Goal: Participate in discussion: Engage in conversation with other users on a specific topic

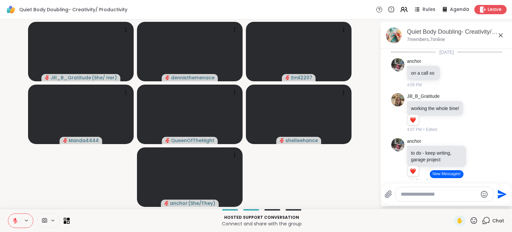
scroll to position [285, 0]
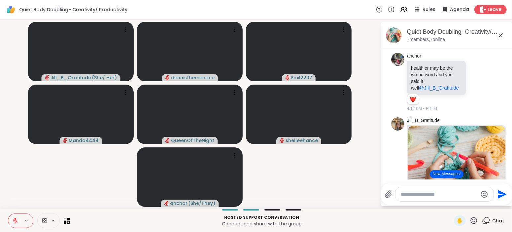
click at [446, 173] on button "New Messages!" at bounding box center [446, 174] width 33 height 8
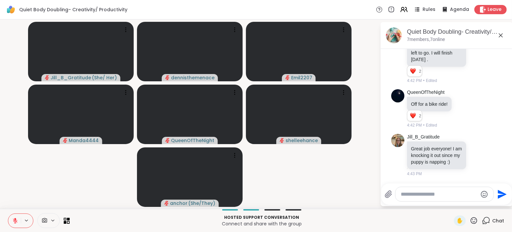
click at [450, 195] on textarea "Type your message" at bounding box center [439, 194] width 77 height 7
click at [500, 167] on div "Jill_B_Gratitude Great job everyone! I am knocking it out since my puppy is nap…" at bounding box center [446, 155] width 111 height 49
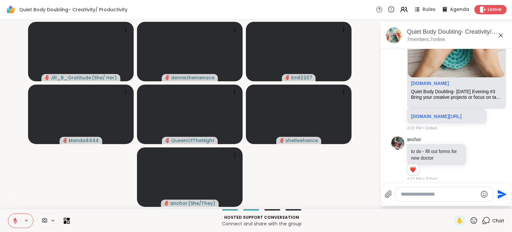
scroll to position [423, 0]
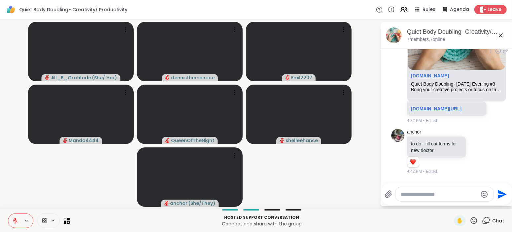
click at [433, 108] on link "sharewellnow.com/session/70ee348c-a69d-482c-8099-101299c63bf0" at bounding box center [436, 108] width 51 height 5
click at [338, 222] on p "Connect and share with the group" at bounding box center [262, 223] width 376 height 7
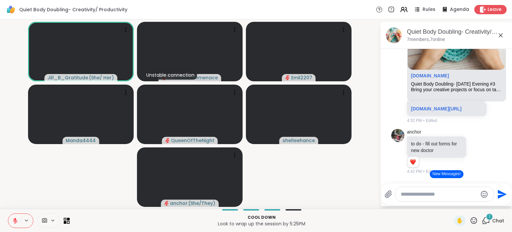
click at [452, 173] on button "New Messages!" at bounding box center [446, 174] width 33 height 8
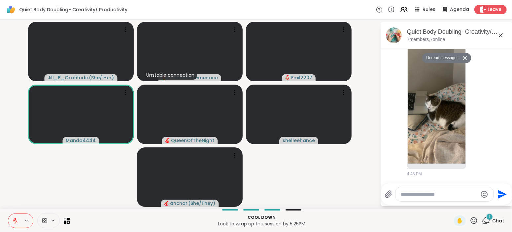
scroll to position [805, 0]
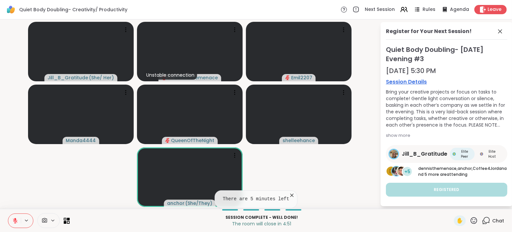
click at [387, 148] on link "Jill_B_Gratitude Elite Peer Elite Host" at bounding box center [447, 154] width 122 height 18
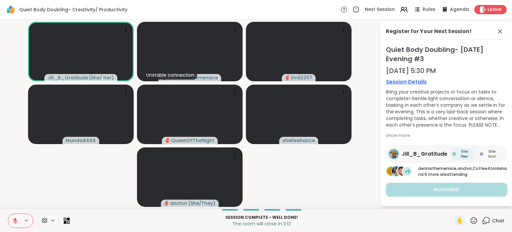
click at [370, 72] on video-player-container "Jill_B_Gratitude ( She/ Her ) Unstable connection dennisthemenace Emil2207 Mand…" at bounding box center [190, 114] width 372 height 184
click at [495, 9] on span "Leave" at bounding box center [495, 9] width 15 height 7
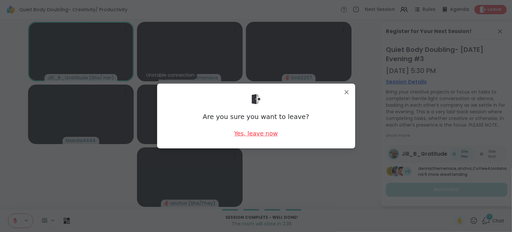
click at [254, 132] on div "Yes, leave now" at bounding box center [256, 133] width 44 height 8
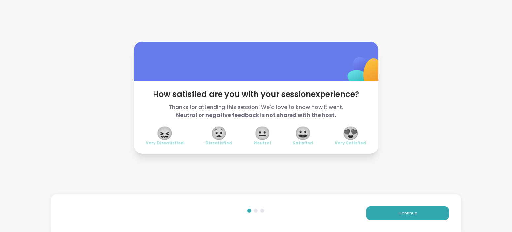
drag, startPoint x: 352, startPoint y: 129, endPoint x: 348, endPoint y: 130, distance: 4.1
click at [348, 130] on span "😍" at bounding box center [350, 133] width 17 height 12
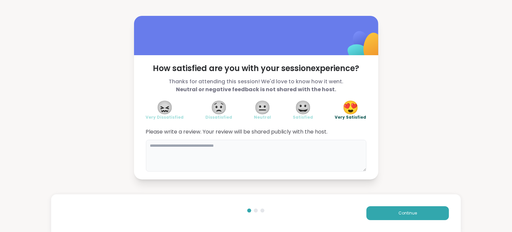
click at [240, 143] on textarea at bounding box center [256, 156] width 221 height 32
click at [158, 144] on textarea "**********" at bounding box center [256, 156] width 221 height 32
click at [164, 144] on textarea "**********" at bounding box center [256, 156] width 221 height 32
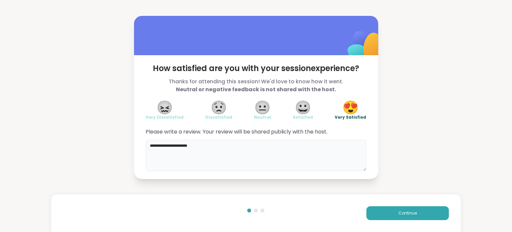
click at [238, 147] on textarea "**********" at bounding box center [256, 156] width 221 height 32
type textarea "**********"
click at [405, 212] on span "Continue" at bounding box center [408, 213] width 18 height 6
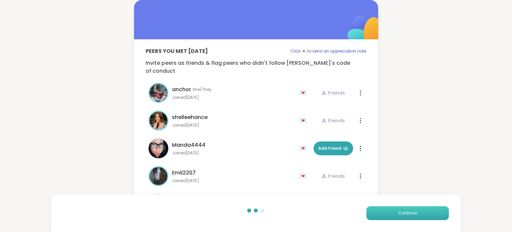
click at [405, 212] on span "Continue" at bounding box center [408, 213] width 18 height 6
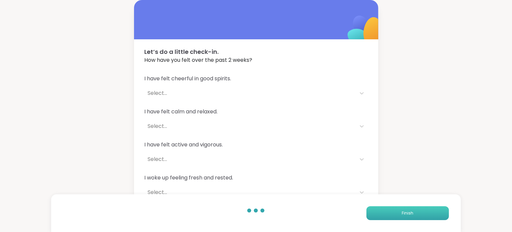
click at [406, 213] on span "Finish" at bounding box center [408, 213] width 12 height 6
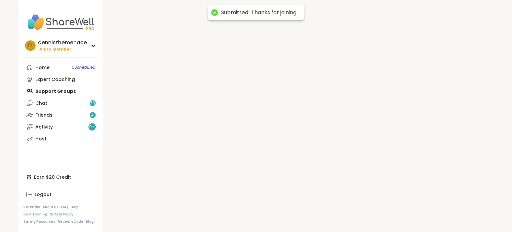
click at [406, 213] on div at bounding box center [298, 116] width 391 height 232
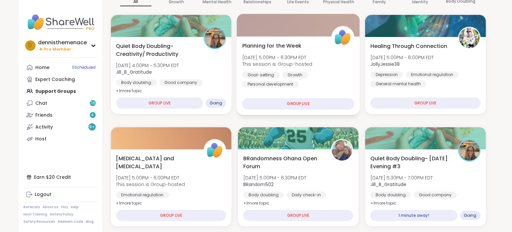
scroll to position [132, 0]
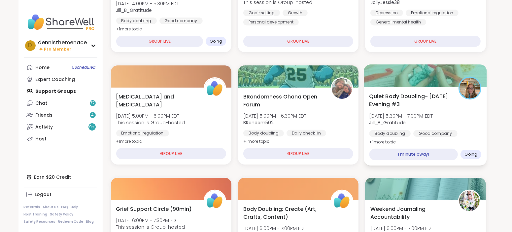
click at [414, 134] on div "Good company" at bounding box center [435, 133] width 44 height 7
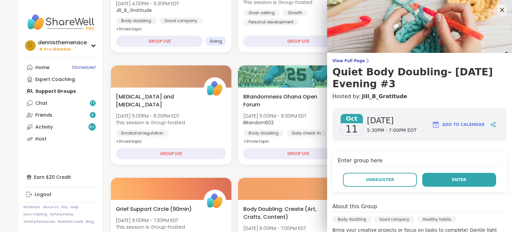
click at [457, 178] on span "Enter" at bounding box center [459, 180] width 15 height 6
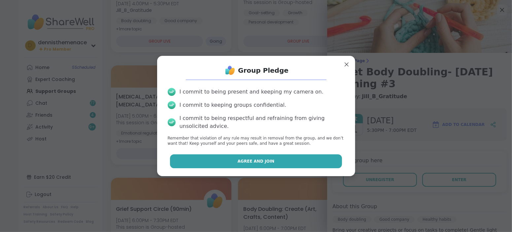
click at [311, 161] on button "Agree and Join" at bounding box center [256, 161] width 172 height 14
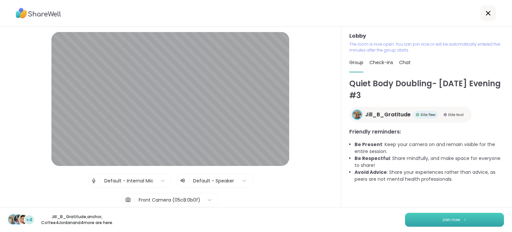
click at [448, 217] on span "Join now" at bounding box center [452, 220] width 18 height 6
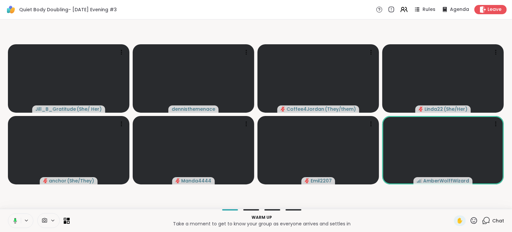
click at [15, 219] on rect at bounding box center [15, 220] width 2 height 3
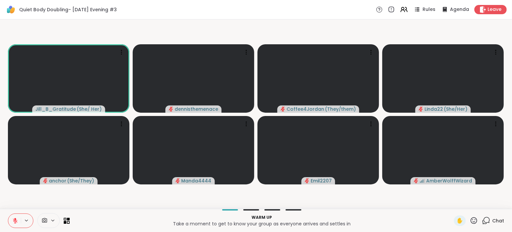
click at [15, 219] on icon at bounding box center [15, 219] width 2 height 3
click at [497, 220] on span "Chat" at bounding box center [498, 220] width 12 height 7
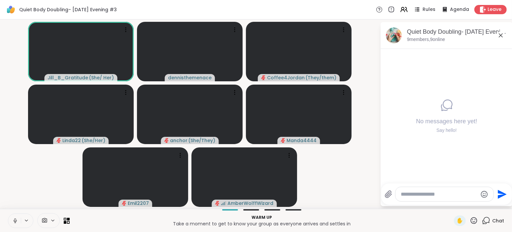
click at [16, 220] on icon at bounding box center [15, 219] width 2 height 3
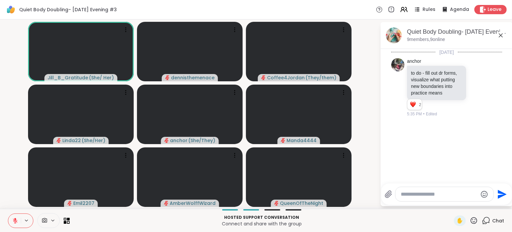
click at [15, 218] on icon at bounding box center [15, 219] width 2 height 3
click at [15, 220] on icon at bounding box center [15, 219] width 2 height 3
click at [15, 220] on icon at bounding box center [15, 221] width 6 height 6
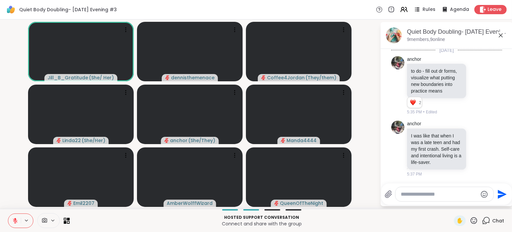
scroll to position [12, 0]
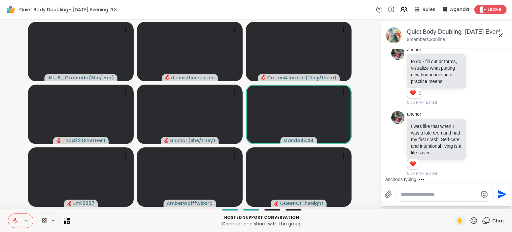
click at [16, 221] on icon at bounding box center [15, 221] width 6 height 6
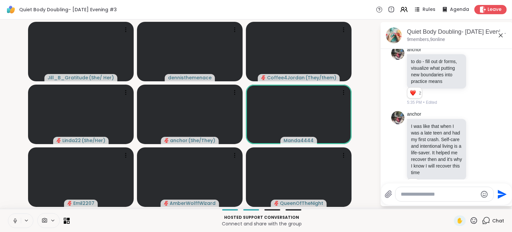
click at [16, 221] on icon at bounding box center [15, 219] width 2 height 3
click at [16, 221] on icon at bounding box center [15, 221] width 6 height 6
click at [16, 221] on icon at bounding box center [15, 219] width 2 height 3
click at [16, 221] on icon at bounding box center [15, 221] width 6 height 6
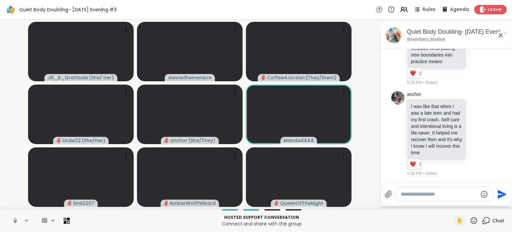
click at [16, 219] on icon at bounding box center [15, 219] width 2 height 3
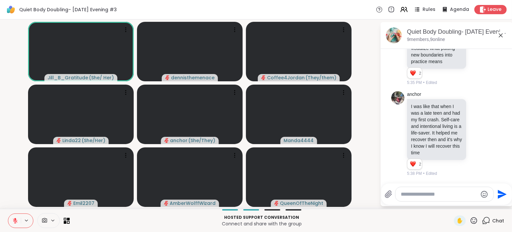
click at [16, 219] on icon at bounding box center [15, 219] width 2 height 3
click at [15, 220] on icon at bounding box center [15, 219] width 2 height 3
click at [15, 220] on icon at bounding box center [15, 220] width 5 height 5
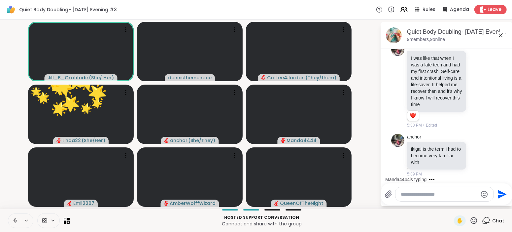
scroll to position [122, 0]
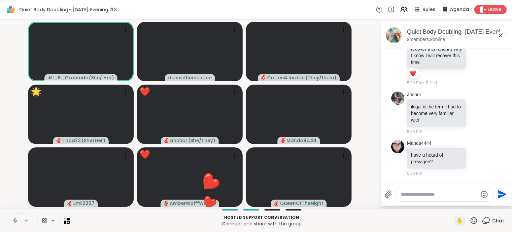
click at [15, 218] on icon at bounding box center [15, 219] width 2 height 3
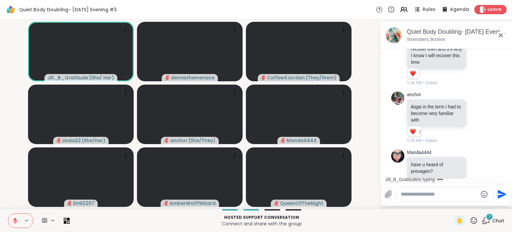
scroll to position [205, 0]
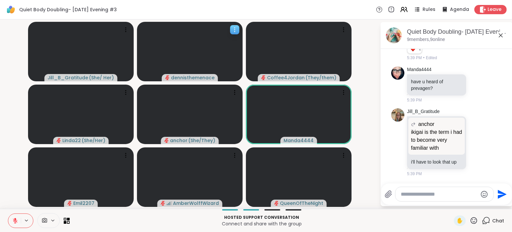
click at [230, 33] on video at bounding box center [190, 51] width 106 height 59
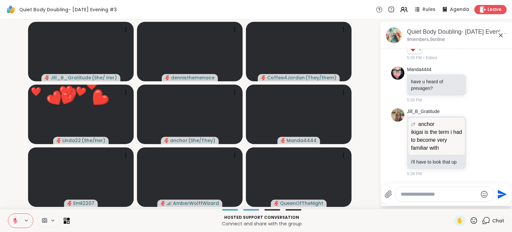
click at [383, 212] on div "Hosted support conversation Connect and share with the group ✋ Chat" at bounding box center [256, 220] width 512 height 23
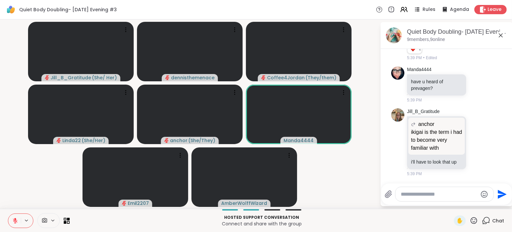
click at [16, 221] on icon at bounding box center [15, 221] width 6 height 6
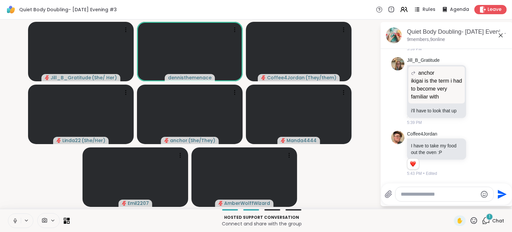
scroll to position [311, 0]
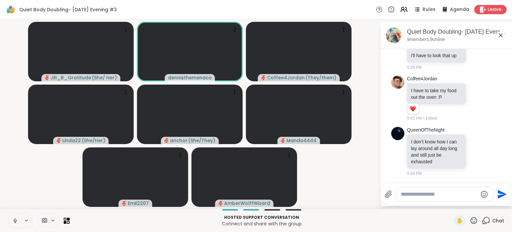
click at [15, 221] on icon at bounding box center [15, 219] width 2 height 3
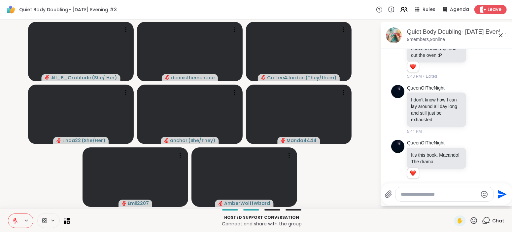
scroll to position [363, 0]
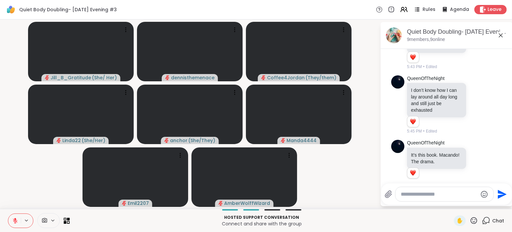
click at [451, 196] on textarea "Type your message" at bounding box center [439, 194] width 77 height 7
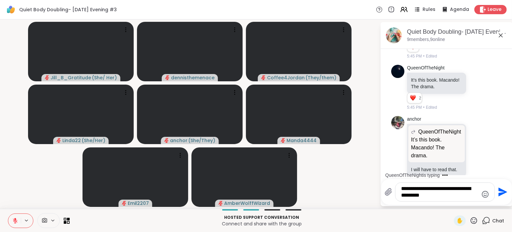
type textarea "**********"
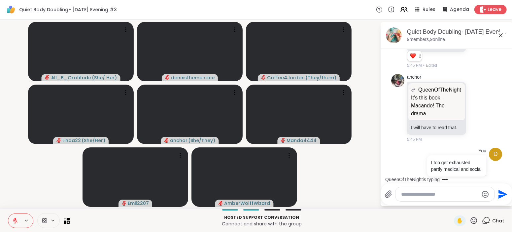
scroll to position [528, 0]
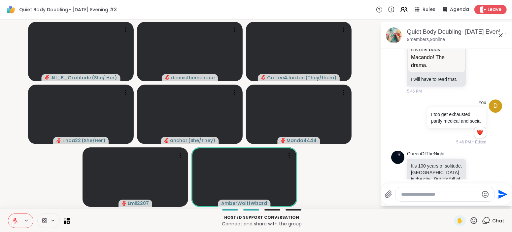
click at [13, 222] on icon at bounding box center [15, 221] width 6 height 6
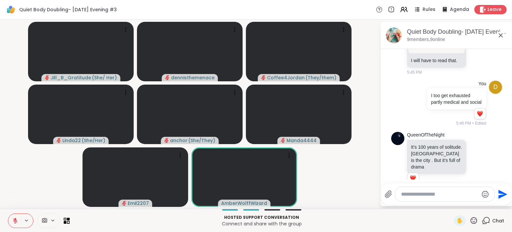
click at [13, 222] on icon at bounding box center [15, 221] width 6 height 6
click at [19, 220] on button at bounding box center [14, 221] width 13 height 14
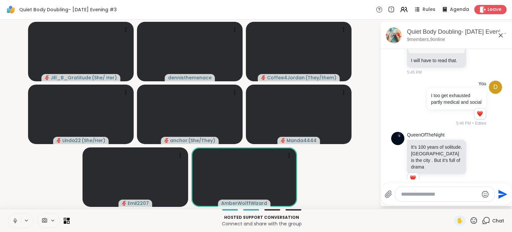
click at [19, 220] on button at bounding box center [14, 221] width 13 height 14
click at [18, 220] on button at bounding box center [14, 221] width 13 height 14
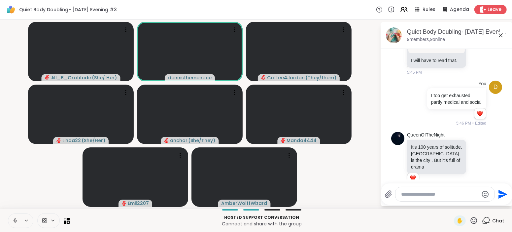
click at [18, 221] on button at bounding box center [14, 221] width 13 height 14
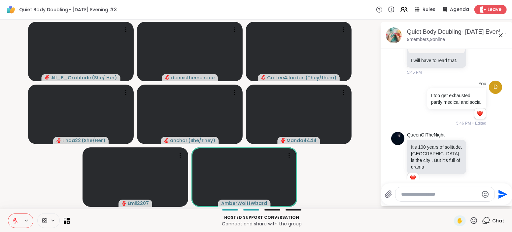
drag, startPoint x: 15, startPoint y: 219, endPoint x: 17, endPoint y: 230, distance: 11.1
click at [17, 230] on div "Hosted support conversation Connect and share with the group ✋ Chat" at bounding box center [256, 220] width 512 height 23
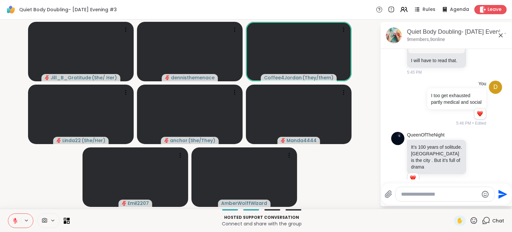
click at [18, 231] on div "Hosted support conversation Connect and share with the group ✋ Chat" at bounding box center [256, 220] width 512 height 23
click at [15, 220] on icon at bounding box center [15, 220] width 5 height 5
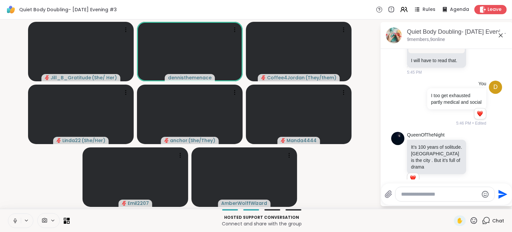
click at [15, 220] on icon at bounding box center [15, 221] width 6 height 6
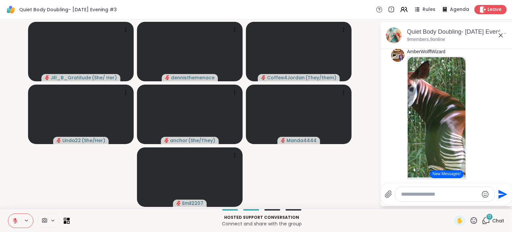
scroll to position [790, 0]
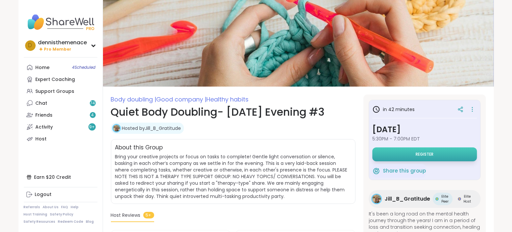
click at [424, 154] on span "Register" at bounding box center [425, 154] width 18 height 5
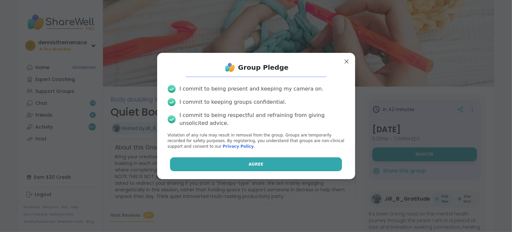
click at [294, 161] on button "Agree" at bounding box center [256, 164] width 172 height 14
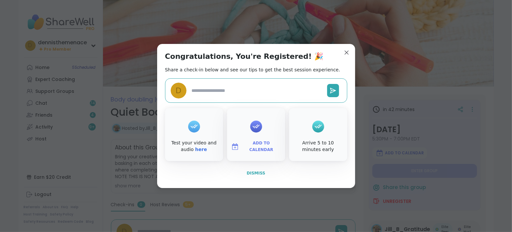
click at [256, 170] on span "Dismiss" at bounding box center [256, 173] width 18 height 6
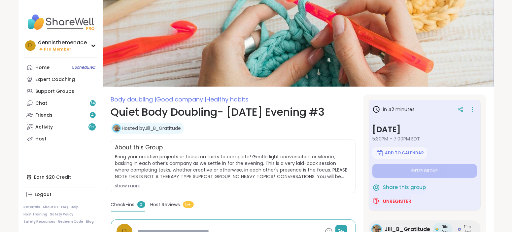
click at [210, 150] on div "About this Group" at bounding box center [233, 147] width 236 height 9
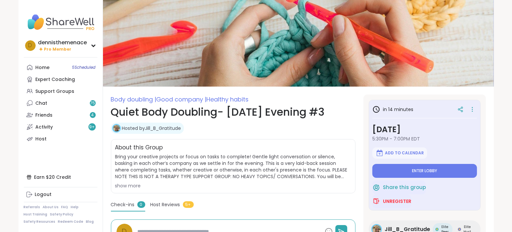
type textarea "*"
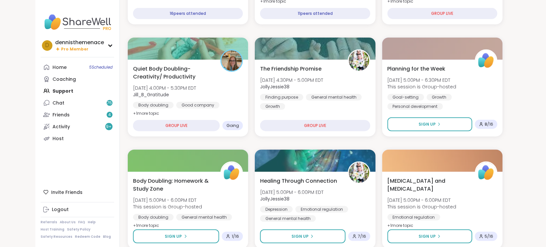
scroll to position [160, 0]
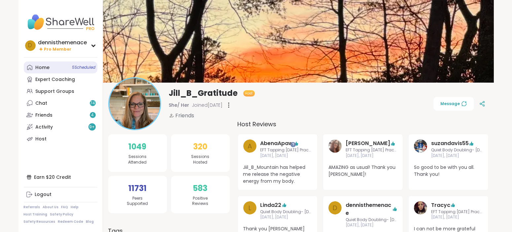
click at [42, 67] on div "Home 5 Scheduled" at bounding box center [43, 67] width 14 height 7
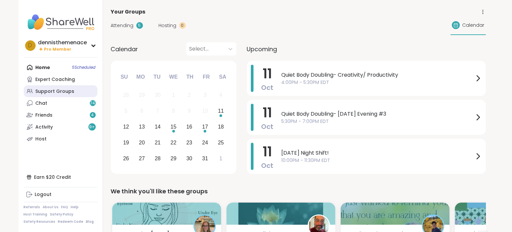
click at [49, 91] on div "Support Groups" at bounding box center [55, 91] width 39 height 7
